Goal: Information Seeking & Learning: Compare options

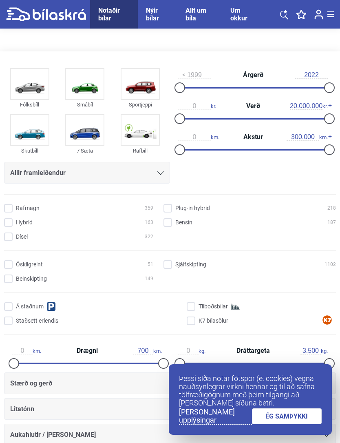
click at [260, 82] on div "1999 Árgerð 2022" at bounding box center [253, 81] width 166 height 31
click at [334, 91] on div at bounding box center [329, 87] width 11 height 11
click at [328, 89] on div at bounding box center [329, 87] width 11 height 11
click at [320, 88] on div at bounding box center [253, 88] width 150 height 2
click at [325, 91] on div at bounding box center [323, 87] width 11 height 11
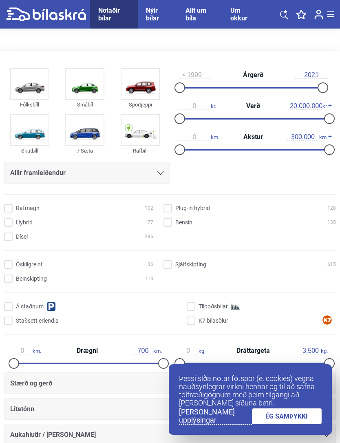
click at [175, 99] on div "0 kr. Verð 20.000.000 kr." at bounding box center [253, 112] width 166 height 31
click at [179, 93] on div at bounding box center [180, 87] width 11 height 11
click at [254, 88] on div at bounding box center [249, 88] width 143 height 2
click at [261, 77] on span "Árgerð" at bounding box center [253, 75] width 24 height 7
click at [256, 93] on div at bounding box center [257, 87] width 11 height 11
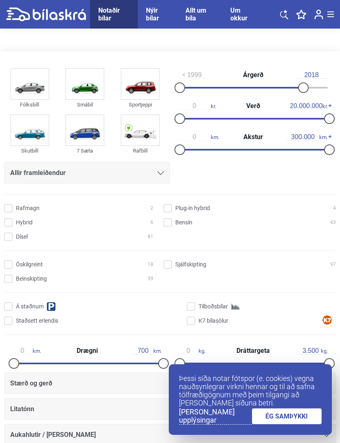
click at [282, 88] on div at bounding box center [240, 88] width 124 height 2
click at [305, 88] on div at bounding box center [253, 88] width 150 height 2
type input "2018"
click at [330, 119] on div at bounding box center [329, 118] width 11 height 11
click at [328, 155] on div at bounding box center [329, 149] width 11 height 11
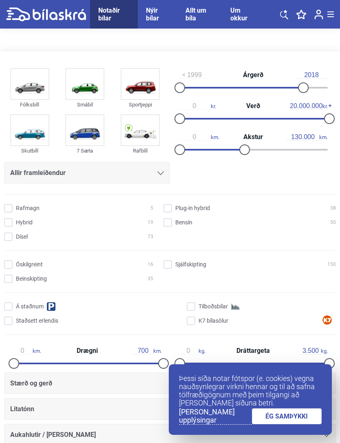
click at [243, 155] on div at bounding box center [244, 149] width 11 height 11
click at [225, 150] on div at bounding box center [210, 150] width 65 height 2
type input "90.000"
click at [329, 116] on div at bounding box center [329, 118] width 11 height 11
click at [325, 120] on div at bounding box center [329, 118] width 11 height 11
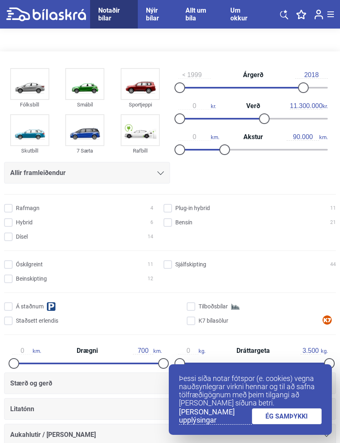
click at [253, 119] on div at bounding box center [220, 119] width 84 height 2
click at [265, 119] on div at bounding box center [253, 119] width 150 height 2
type input "5.400.000"
click at [194, 119] on div at bounding box center [198, 119] width 40 height 2
type input "2.200.000"
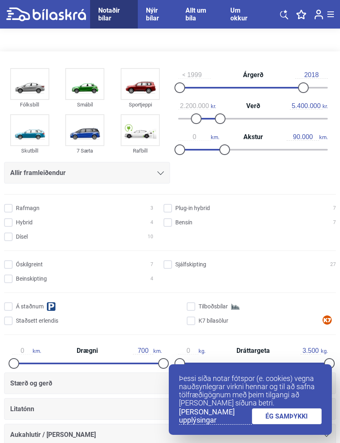
click at [221, 121] on div at bounding box center [220, 118] width 11 height 11
click at [201, 121] on div at bounding box center [196, 118] width 11 height 11
click at [192, 124] on div at bounding box center [196, 118] width 11 height 11
type input "20.000.000"
click at [190, 119] on div at bounding box center [253, 119] width 150 height 2
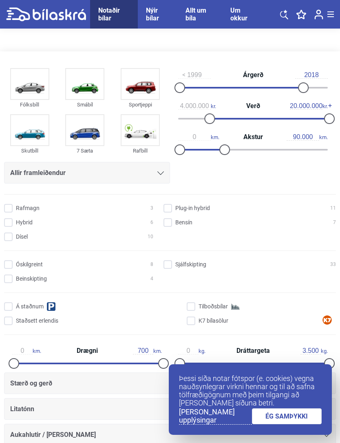
type input "1.600.000"
click at [173, 225] on input "Bensín 16" at bounding box center [251, 223] width 172 height 9
checkbox input "true"
click at [9, 282] on input "Beinskipting 4" at bounding box center [79, 279] width 149 height 9
checkbox input "true"
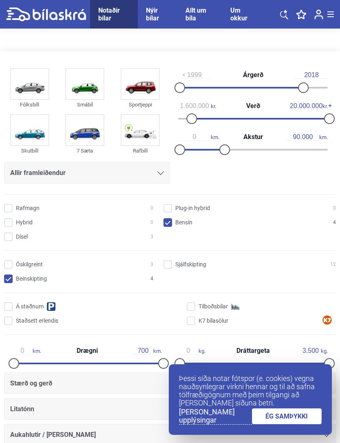
click at [9, 307] on input "Á staðnum" at bounding box center [91, 307] width 172 height 9
checkbox input "false"
type input "2.200.000"
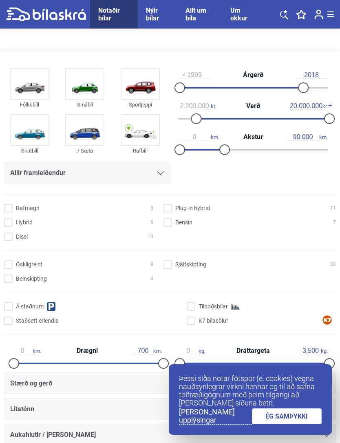
type input "5.400.000"
type input "0"
type input "10.000.000"
